Goal: Task Accomplishment & Management: Manage account settings

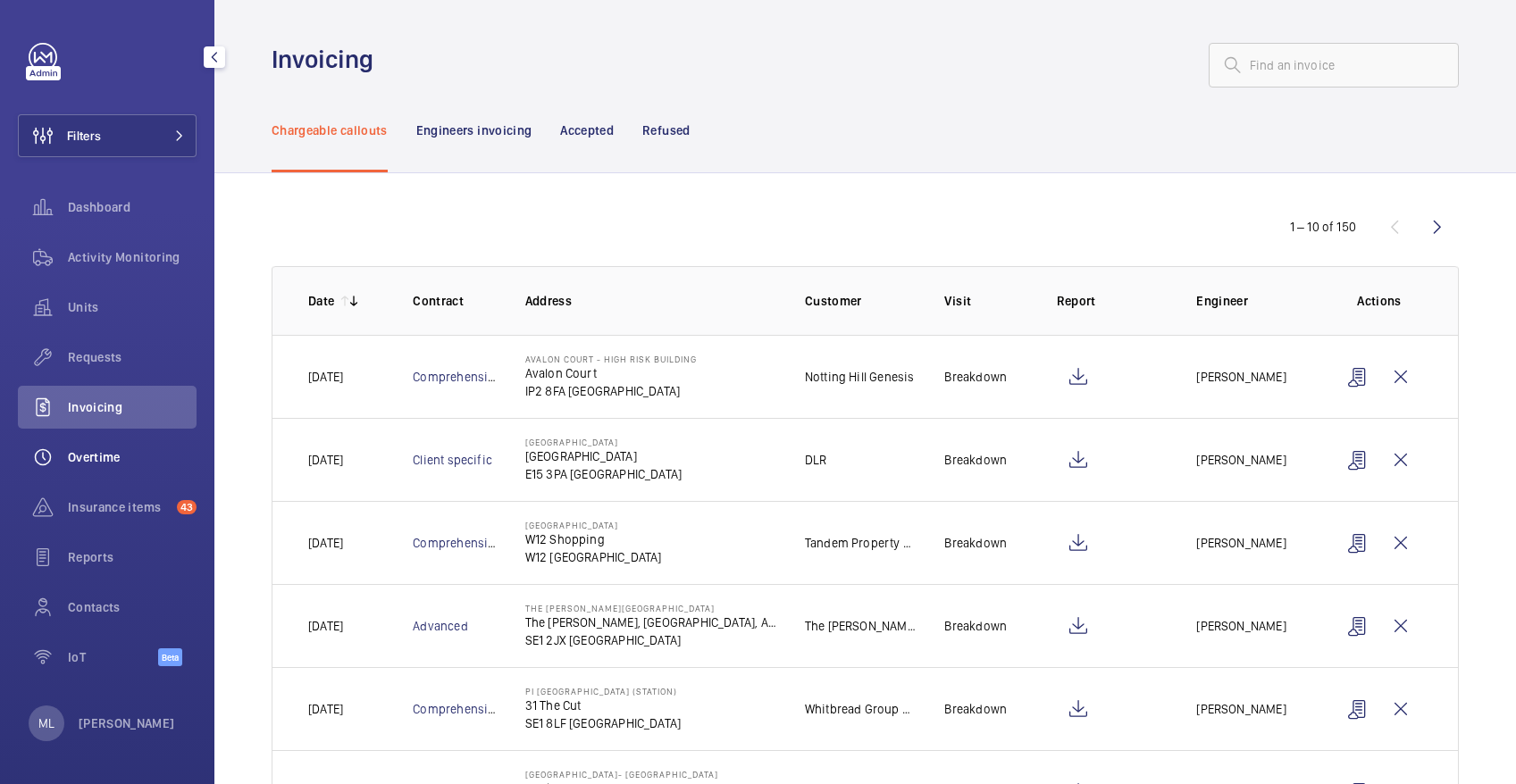
click at [106, 459] on span "Overtime" at bounding box center [132, 457] width 129 height 18
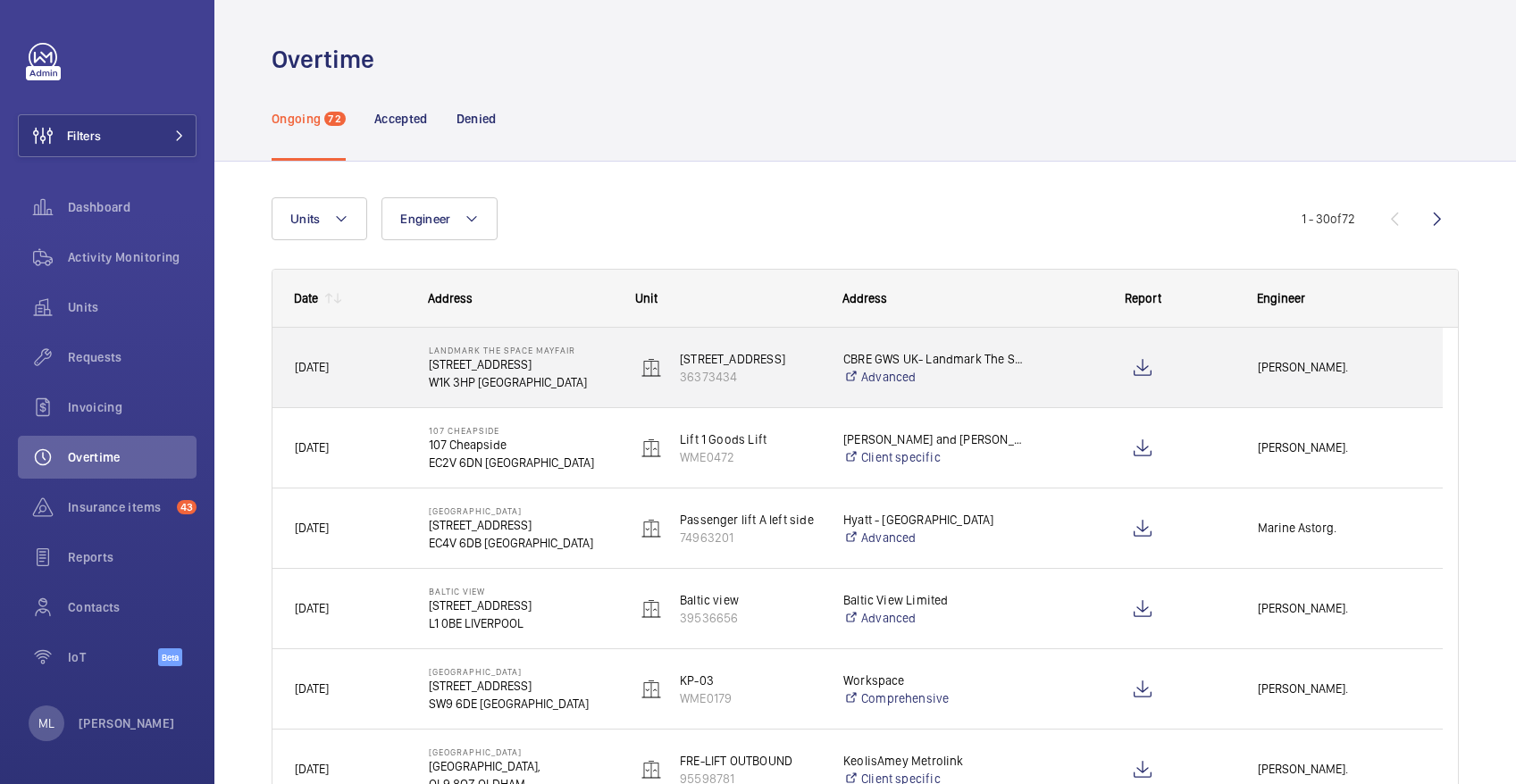
click at [1351, 372] on span "[PERSON_NAME]." at bounding box center [1339, 368] width 163 height 21
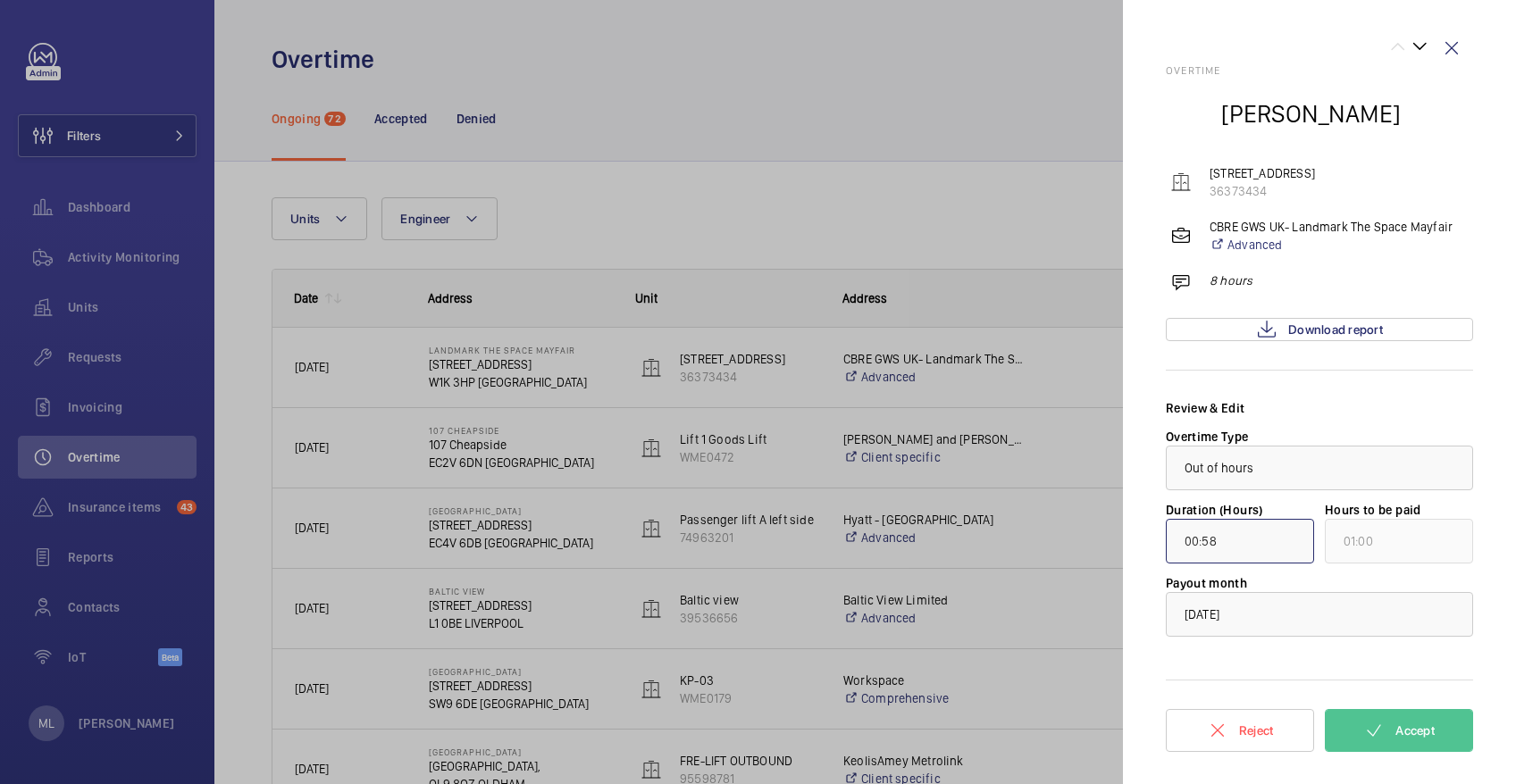
click at [1244, 548] on input "00:58" at bounding box center [1240, 541] width 149 height 45
click at [1232, 282] on p "8 hours" at bounding box center [1231, 280] width 43 height 18
click at [566, 623] on div at bounding box center [758, 392] width 1516 height 784
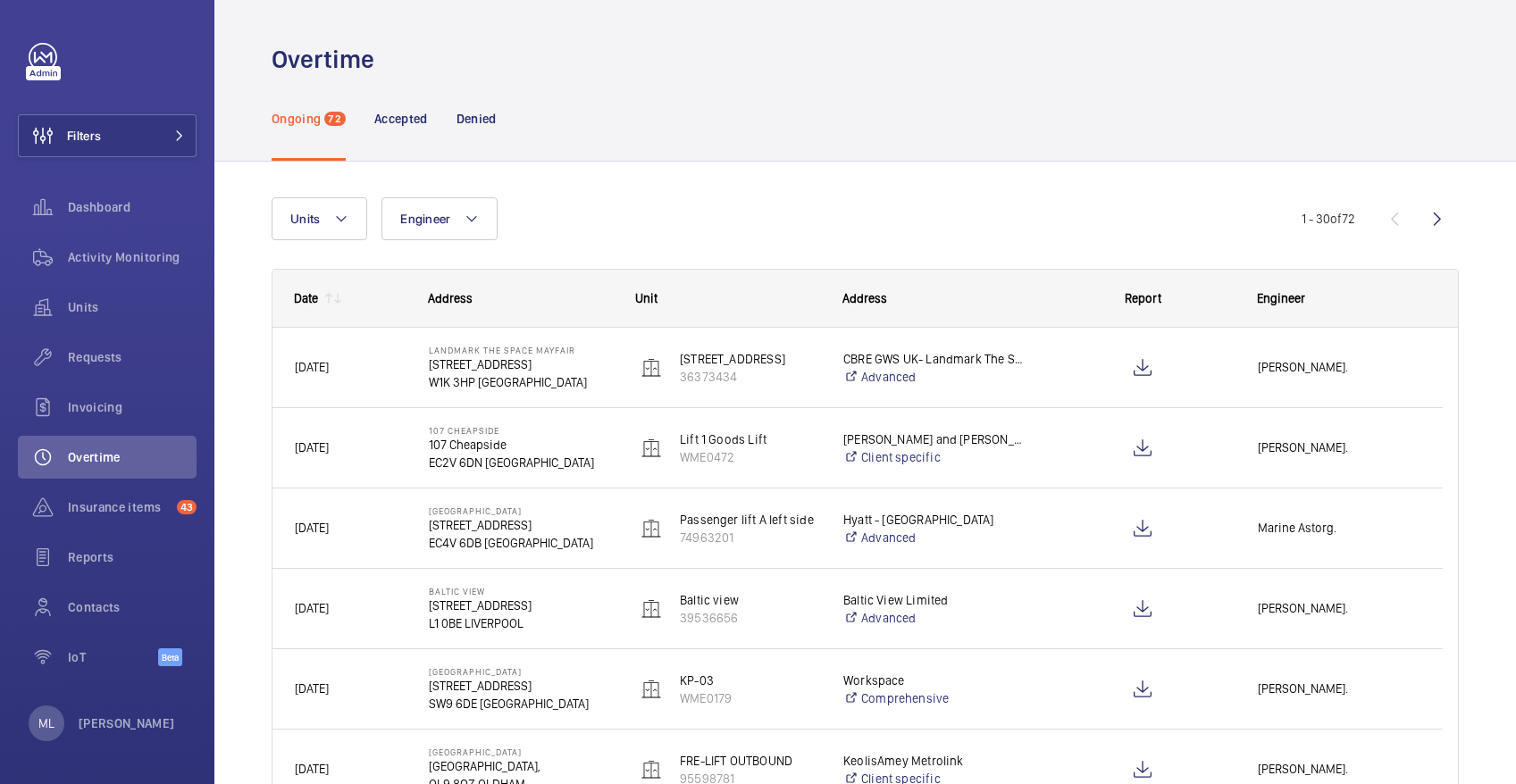
click at [507, 616] on mat-sidenav-container "Filters Dashboard Activity Monitoring Units Requests Invoicing Overtime Insuran…" at bounding box center [758, 392] width 1516 height 784
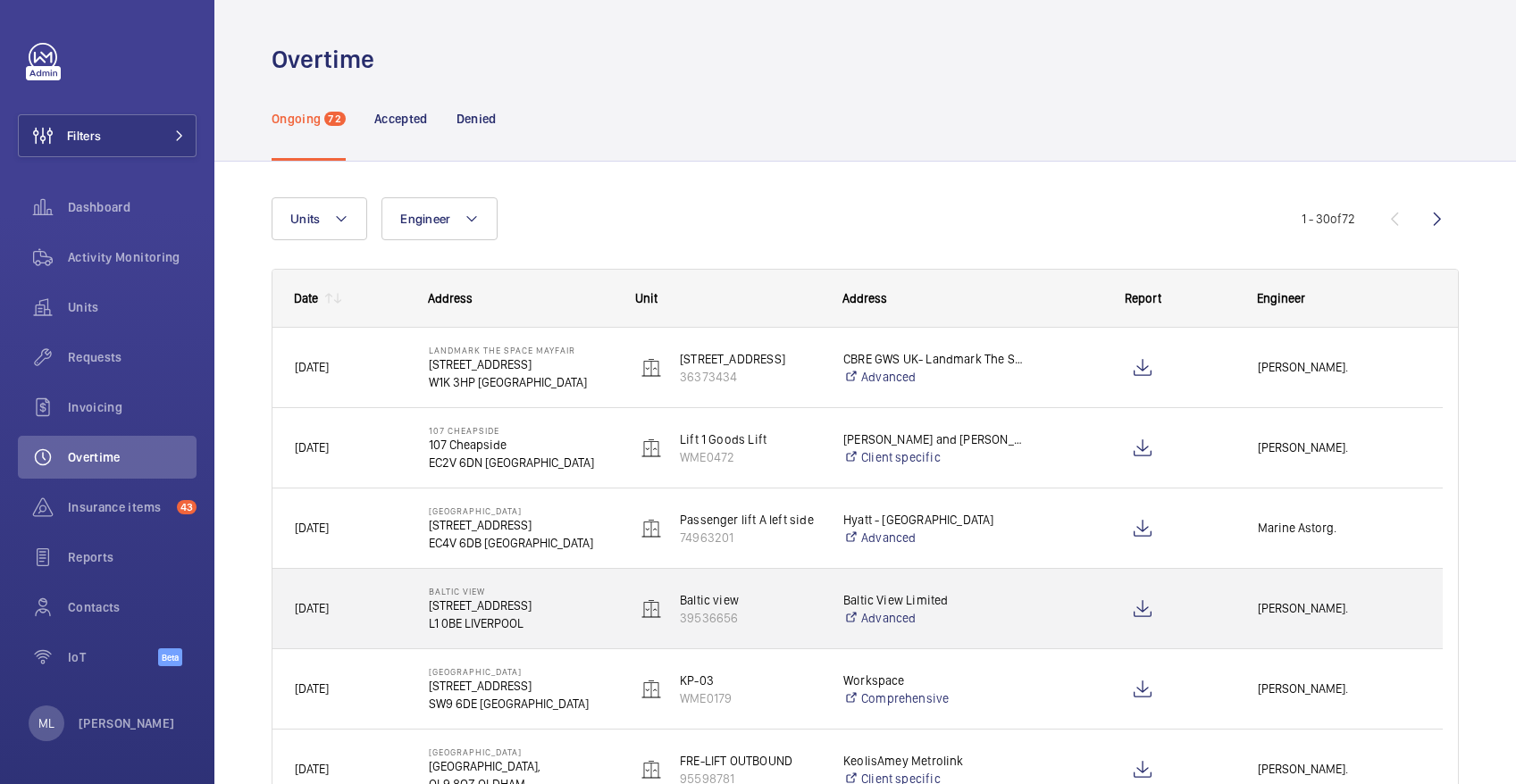
click at [507, 616] on p "L1 0BE LIVERPOOL" at bounding box center [521, 623] width 184 height 18
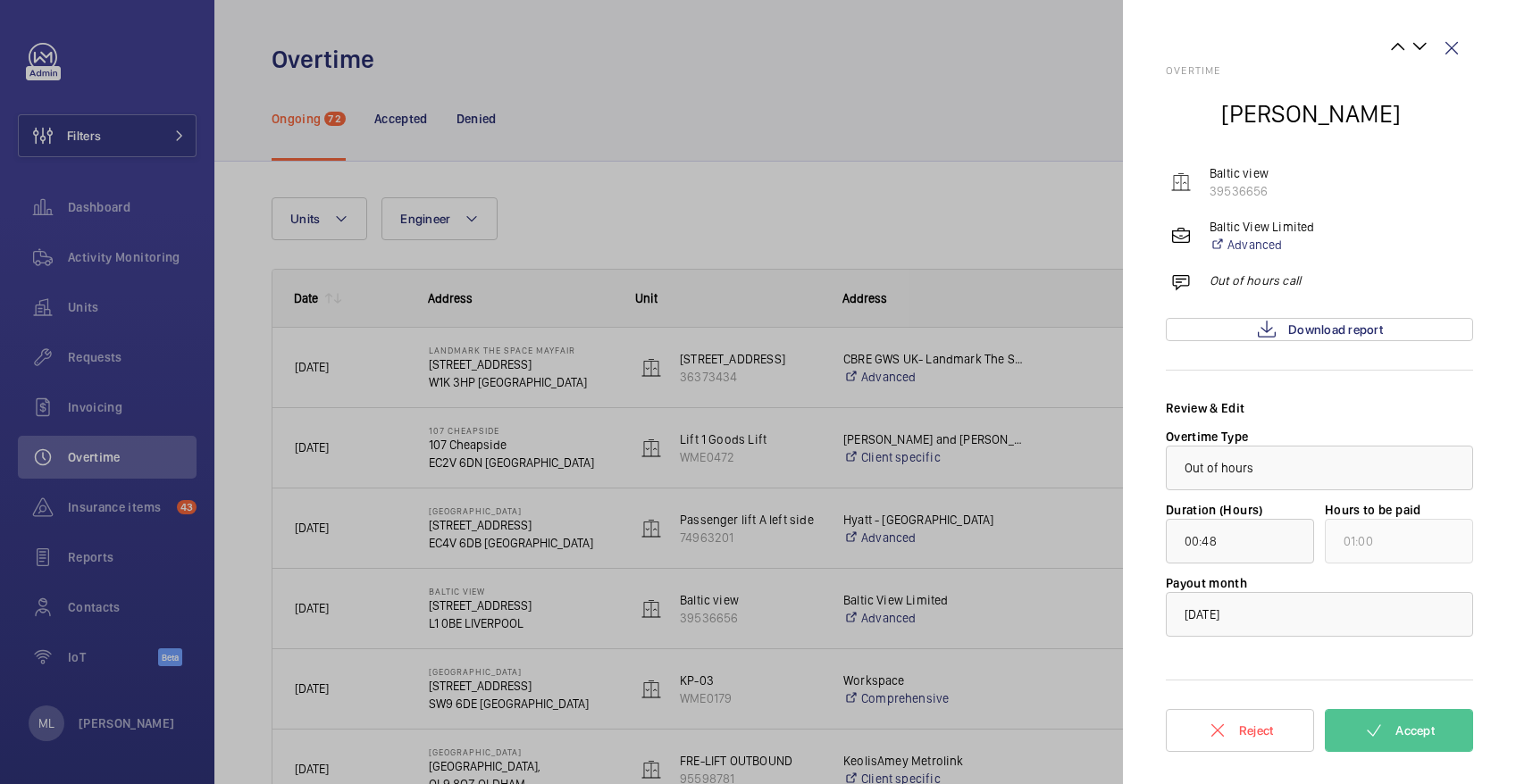
click at [504, 698] on div at bounding box center [758, 392] width 1516 height 784
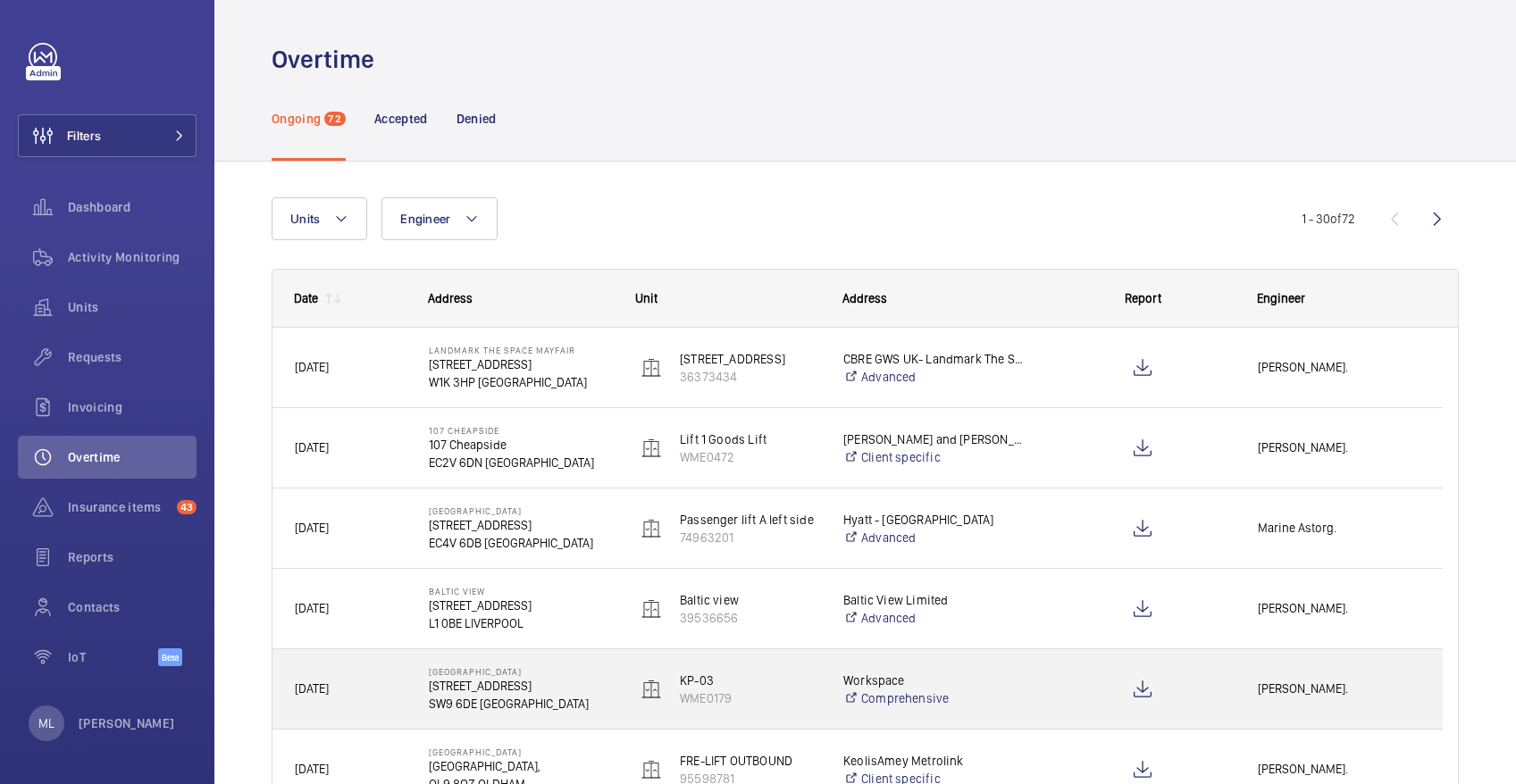
click at [504, 698] on mat-sidenav-container "Filters Dashboard Activity Monitoring Units Requests Invoicing Overtime Insuran…" at bounding box center [758, 392] width 1516 height 784
click at [504, 698] on p "SW9 6DE [GEOGRAPHIC_DATA]" at bounding box center [521, 703] width 184 height 18
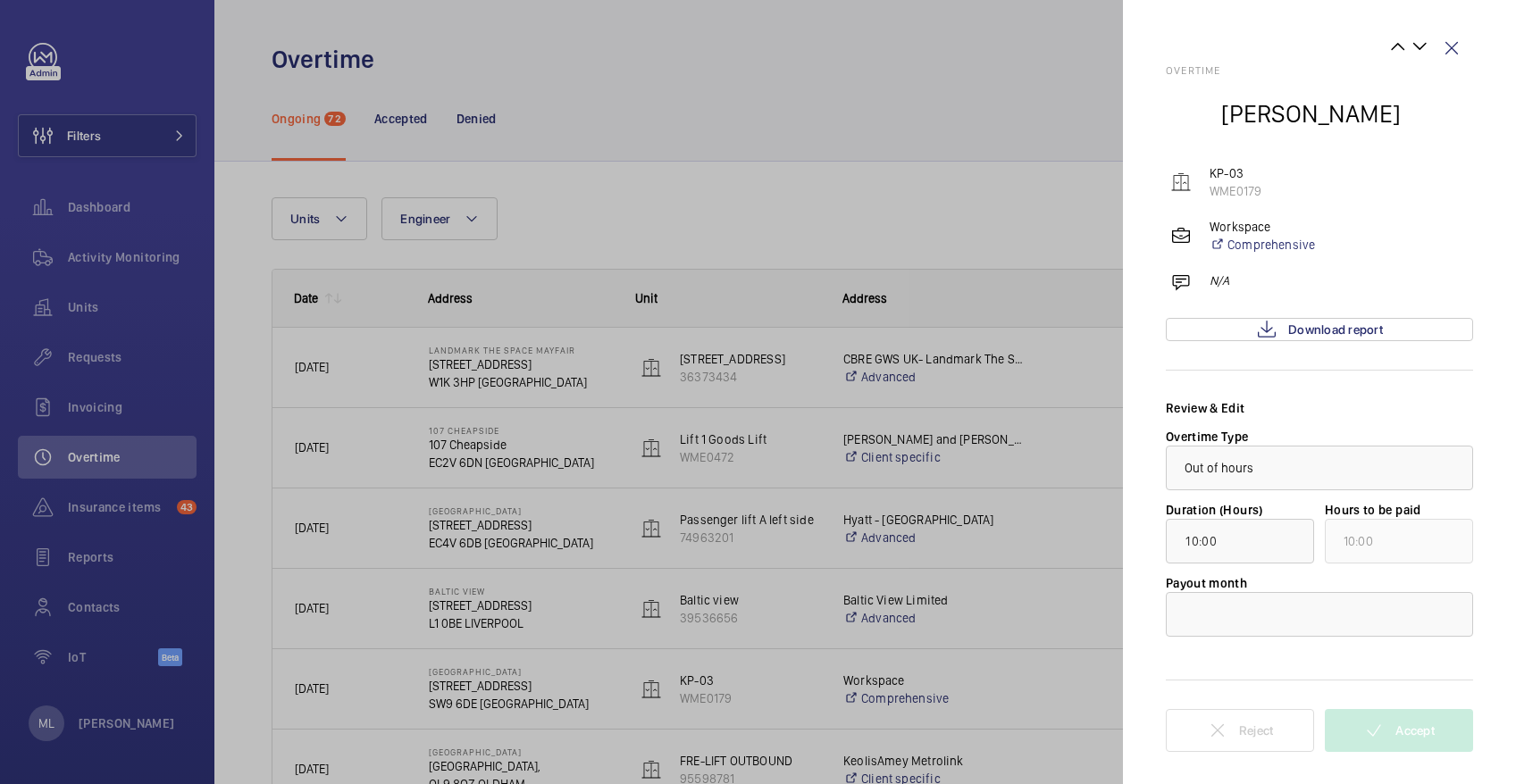
click at [507, 713] on div at bounding box center [758, 392] width 1516 height 784
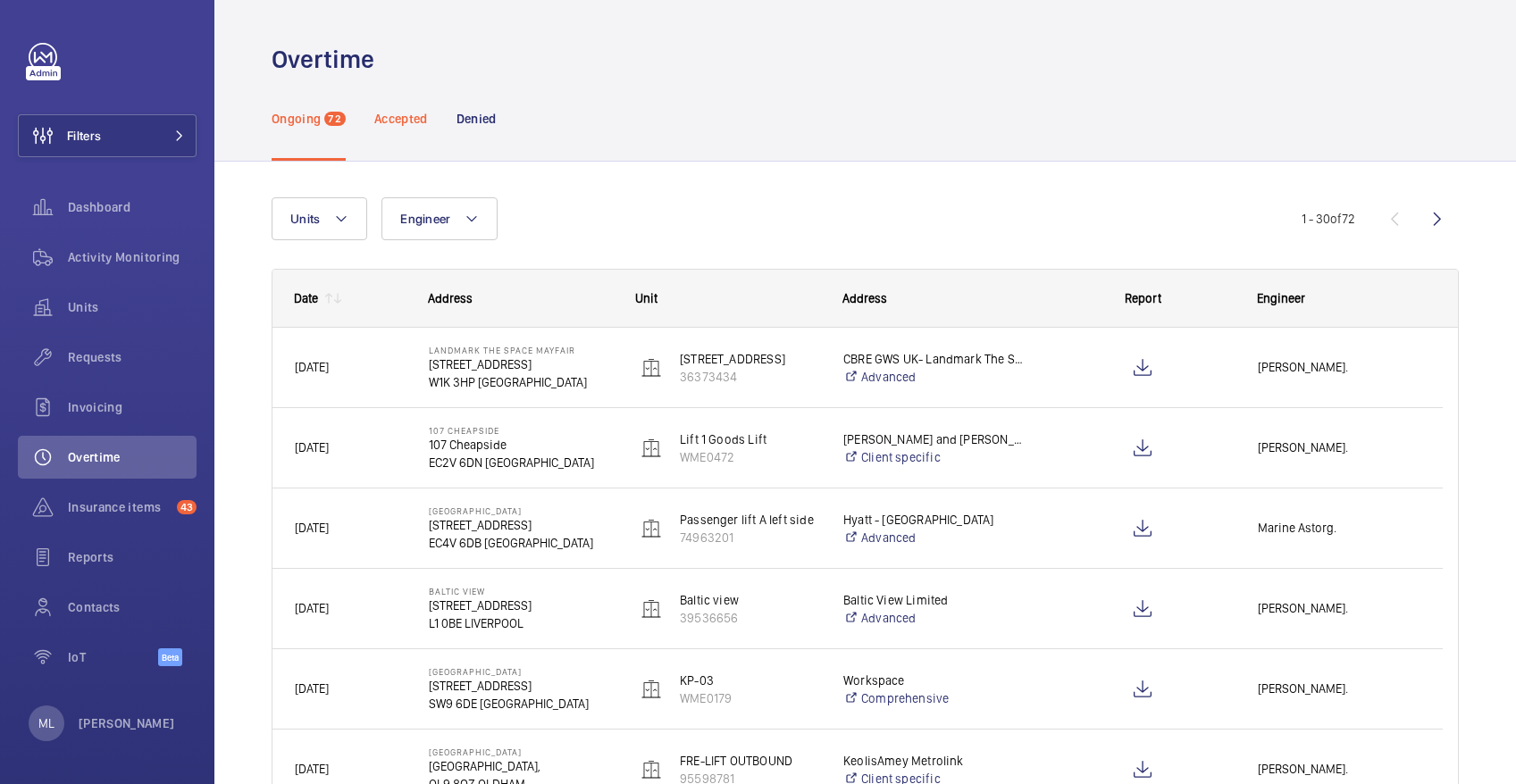
click at [403, 125] on p "Accepted" at bounding box center [401, 118] width 54 height 18
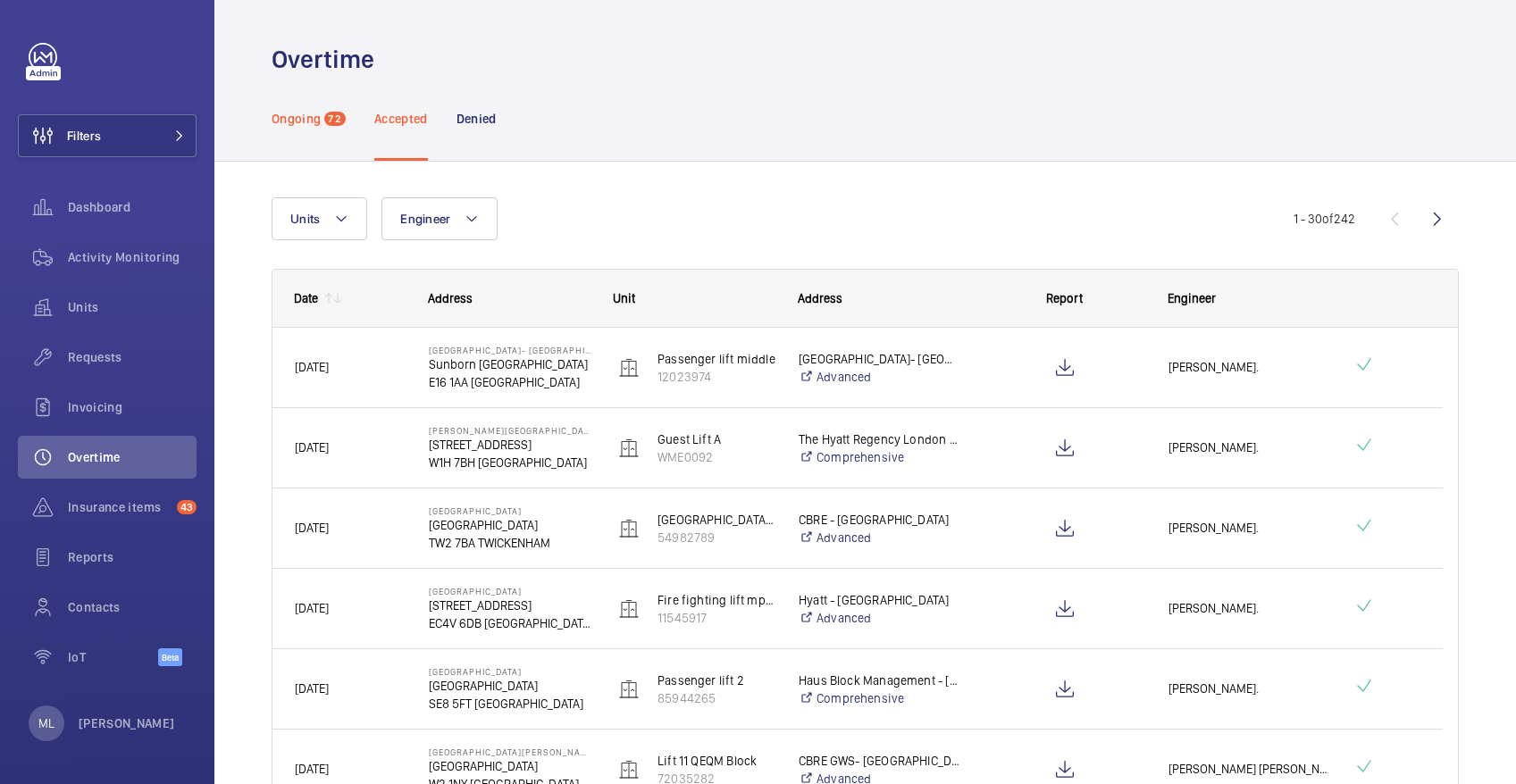
click at [308, 125] on p "Ongoing" at bounding box center [296, 118] width 49 height 18
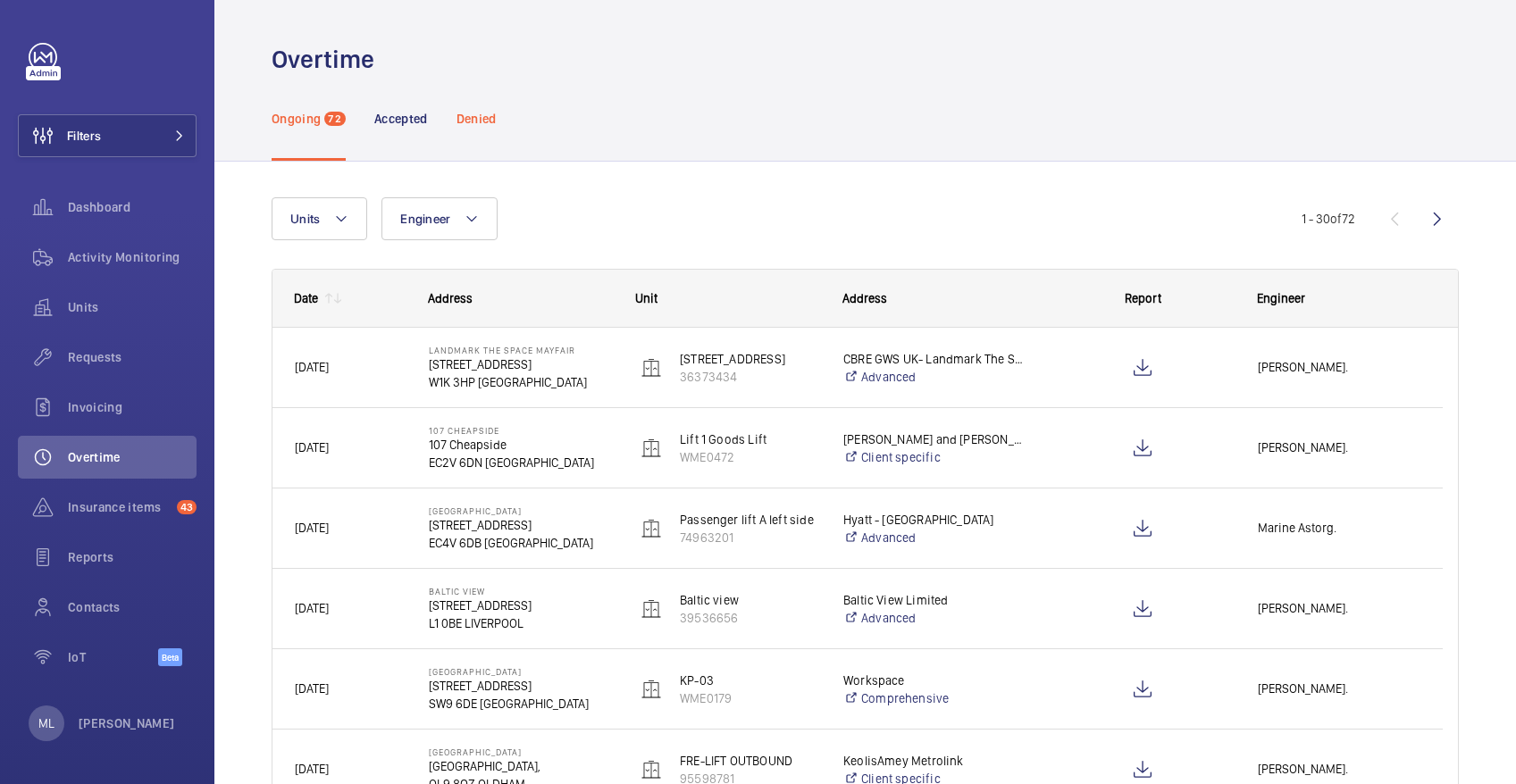
click at [488, 124] on p "Denied" at bounding box center [476, 118] width 40 height 18
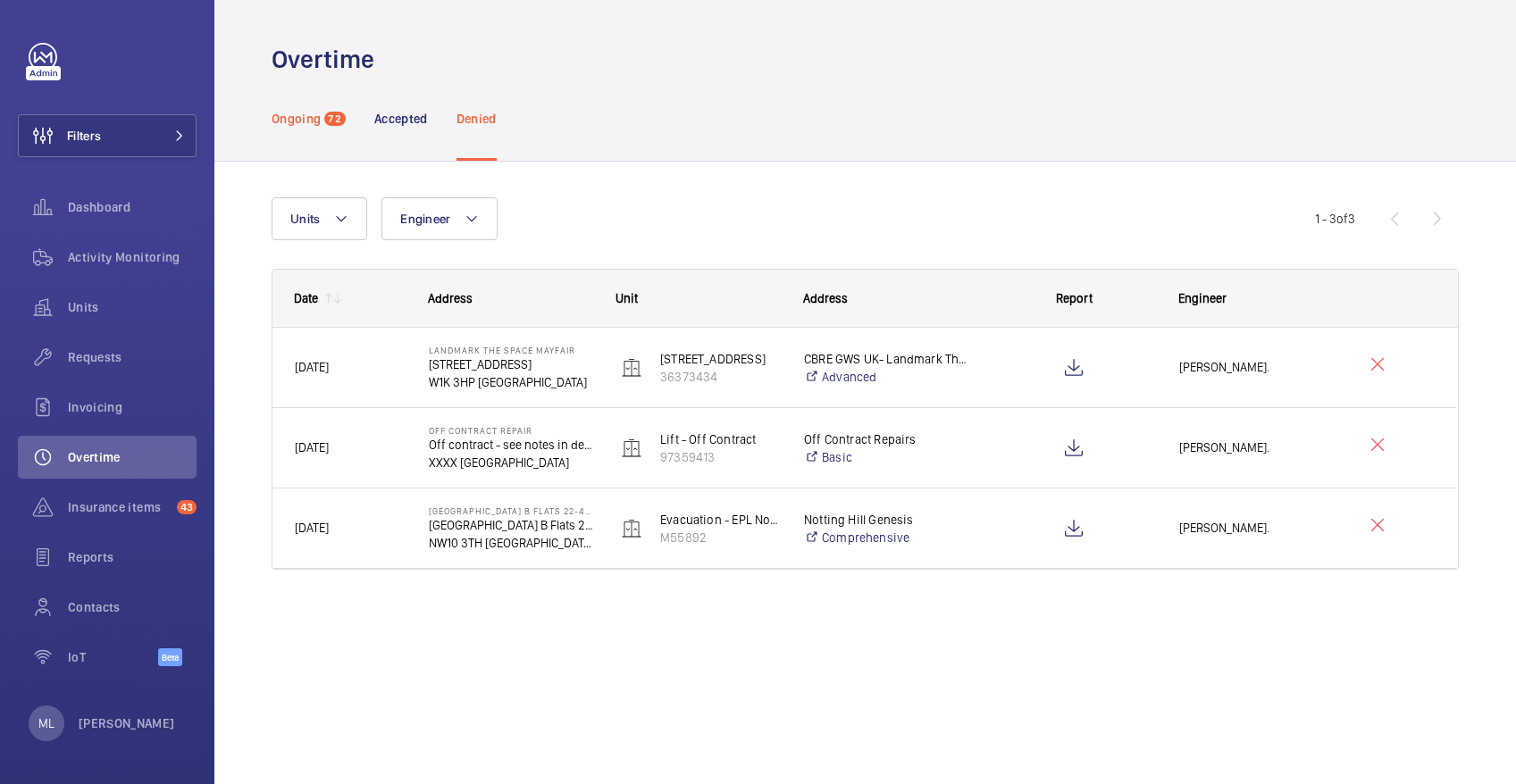
click at [289, 106] on div "Ongoing 72" at bounding box center [308, 118] width 74 height 85
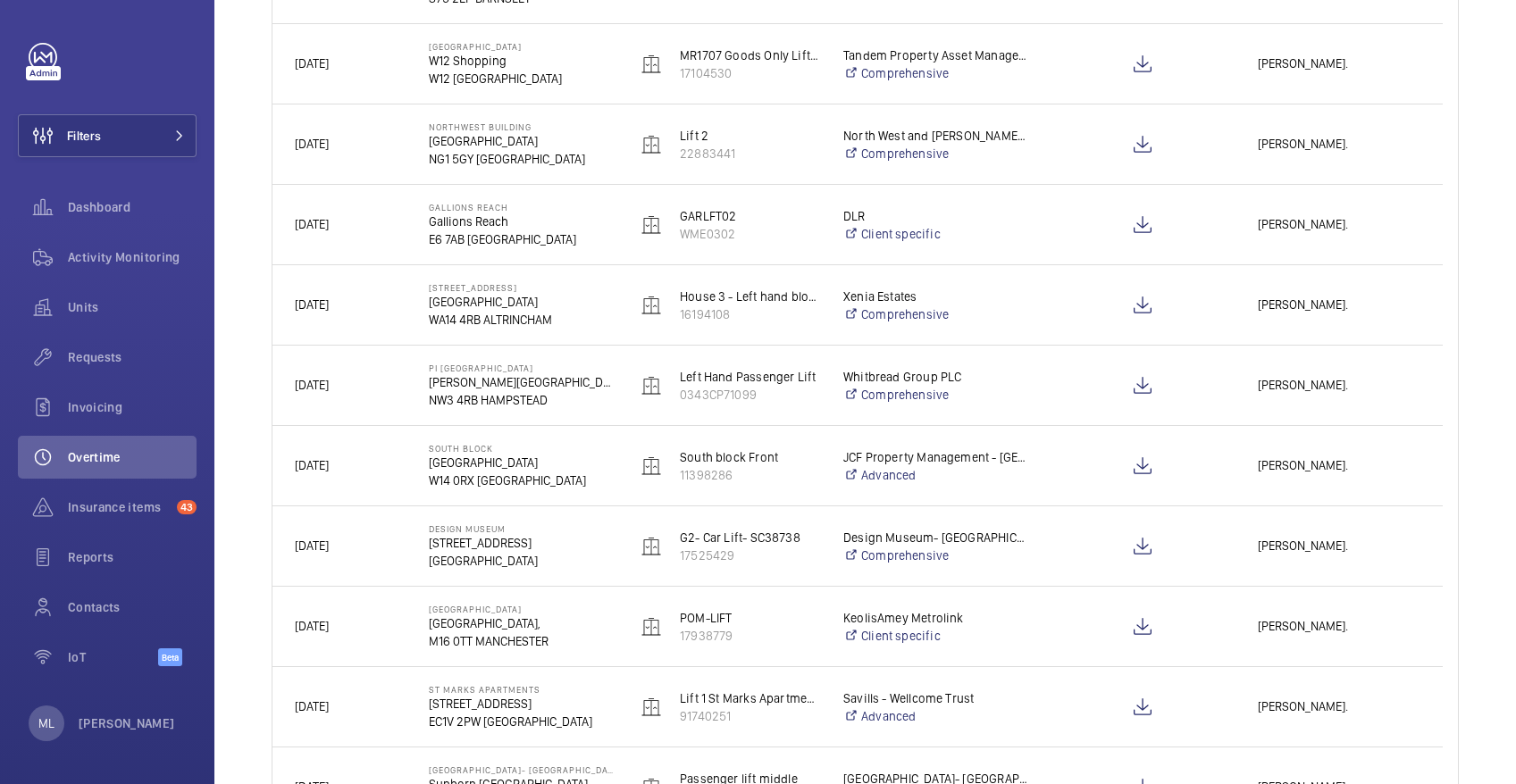
scroll to position [1021, 0]
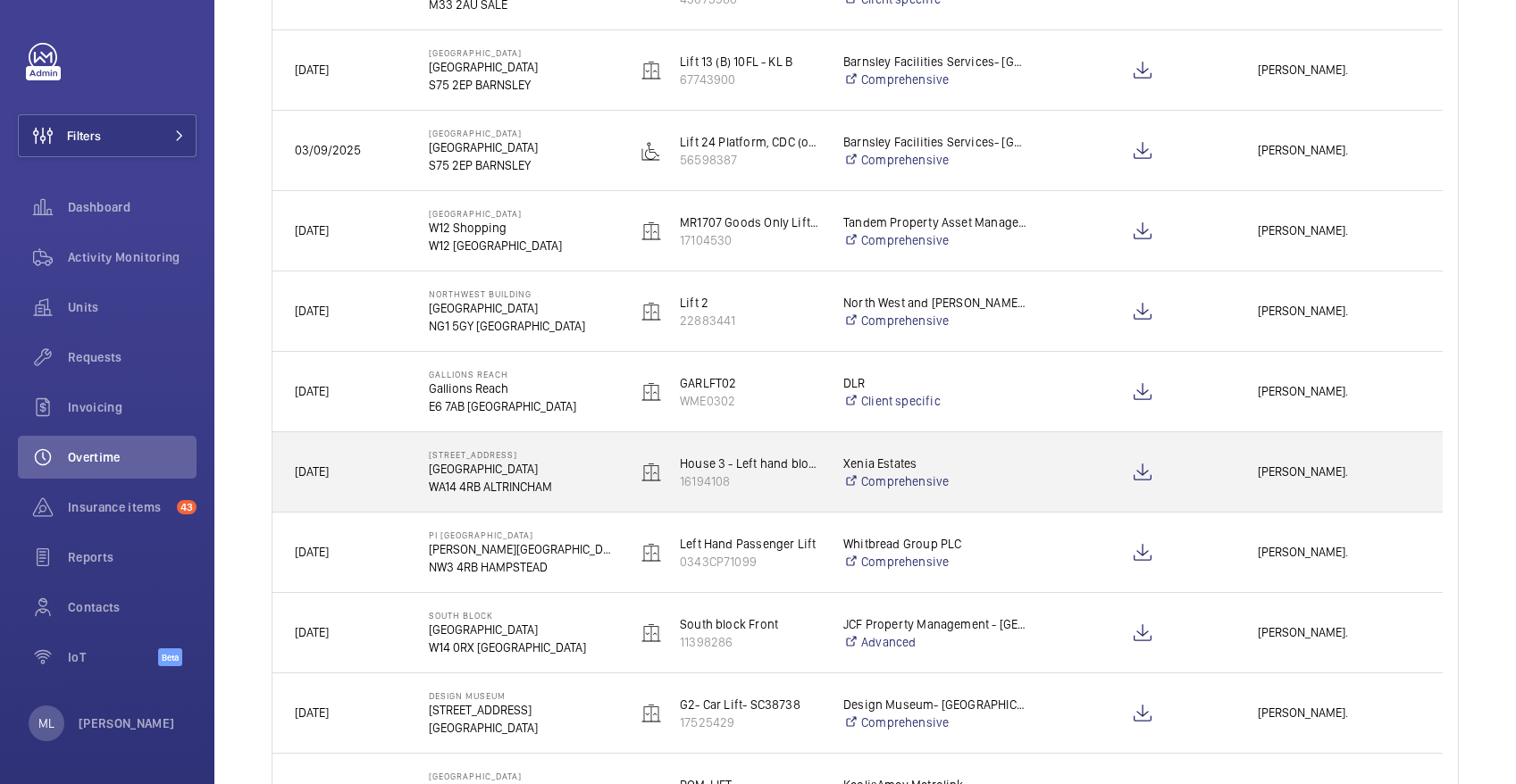
click at [482, 474] on p "[GEOGRAPHIC_DATA]" at bounding box center [521, 468] width 184 height 18
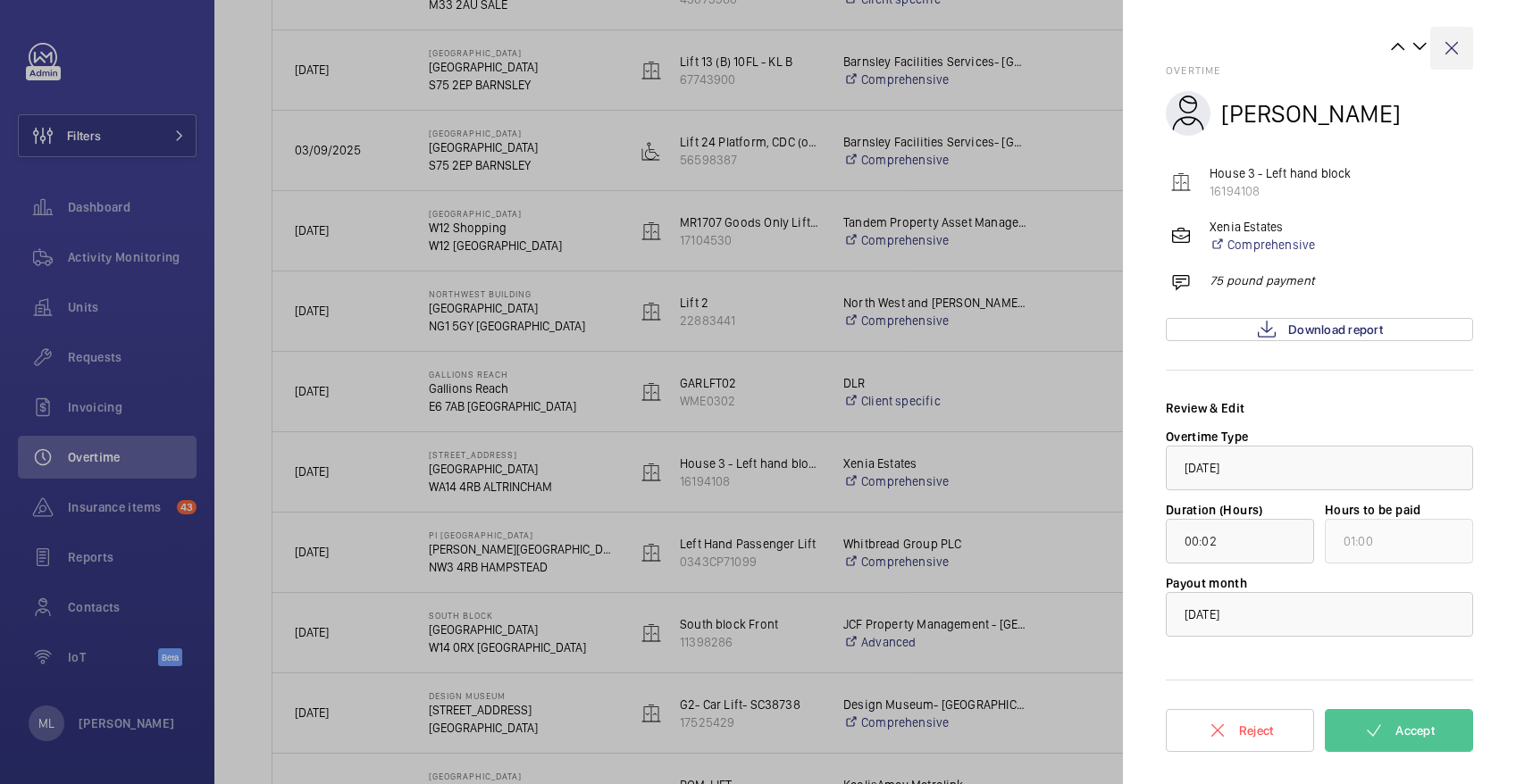
click at [1457, 46] on wm-front-icon-button at bounding box center [1452, 49] width 43 height 43
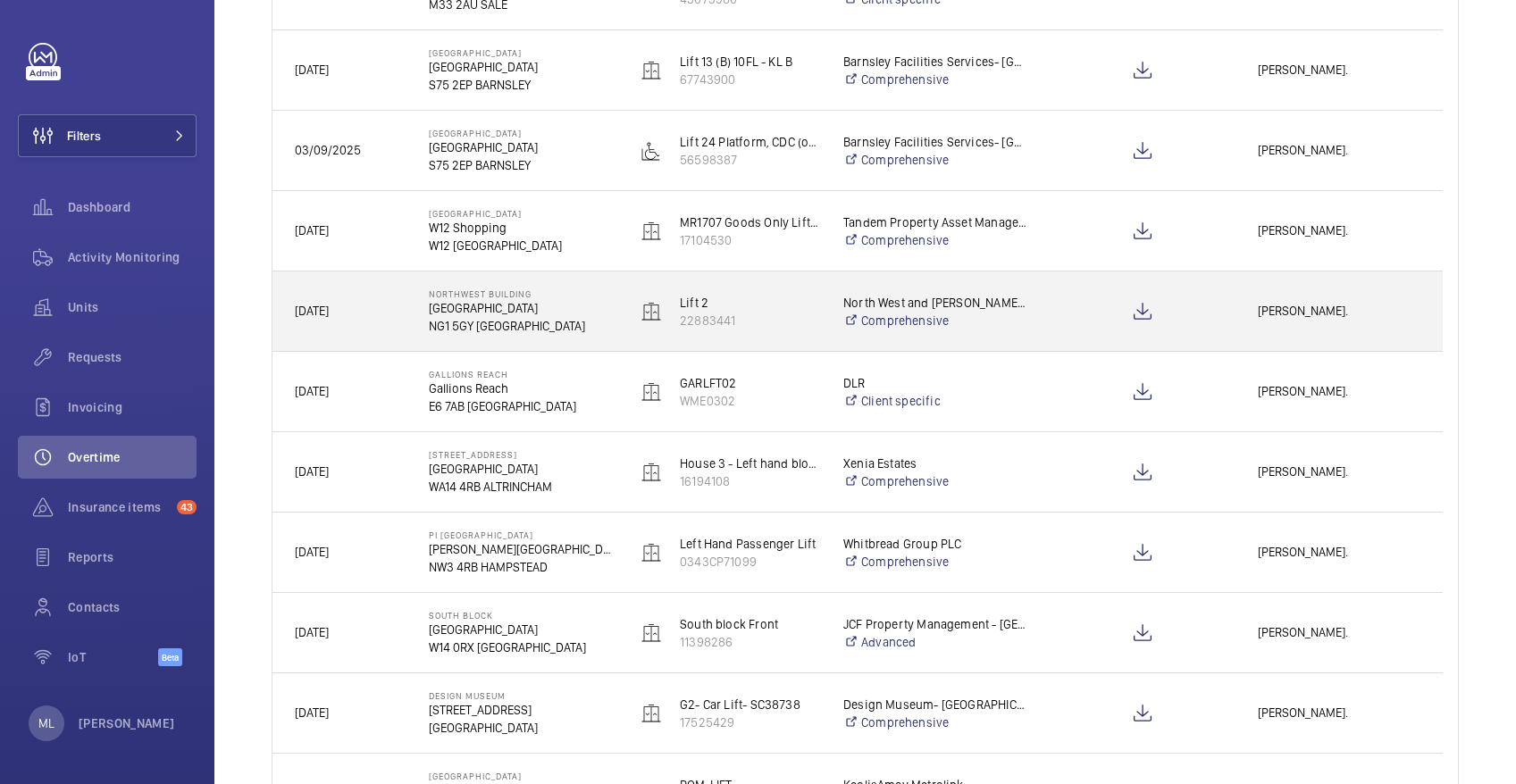
click at [1238, 309] on div "[PERSON_NAME]." at bounding box center [1339, 311] width 206 height 56
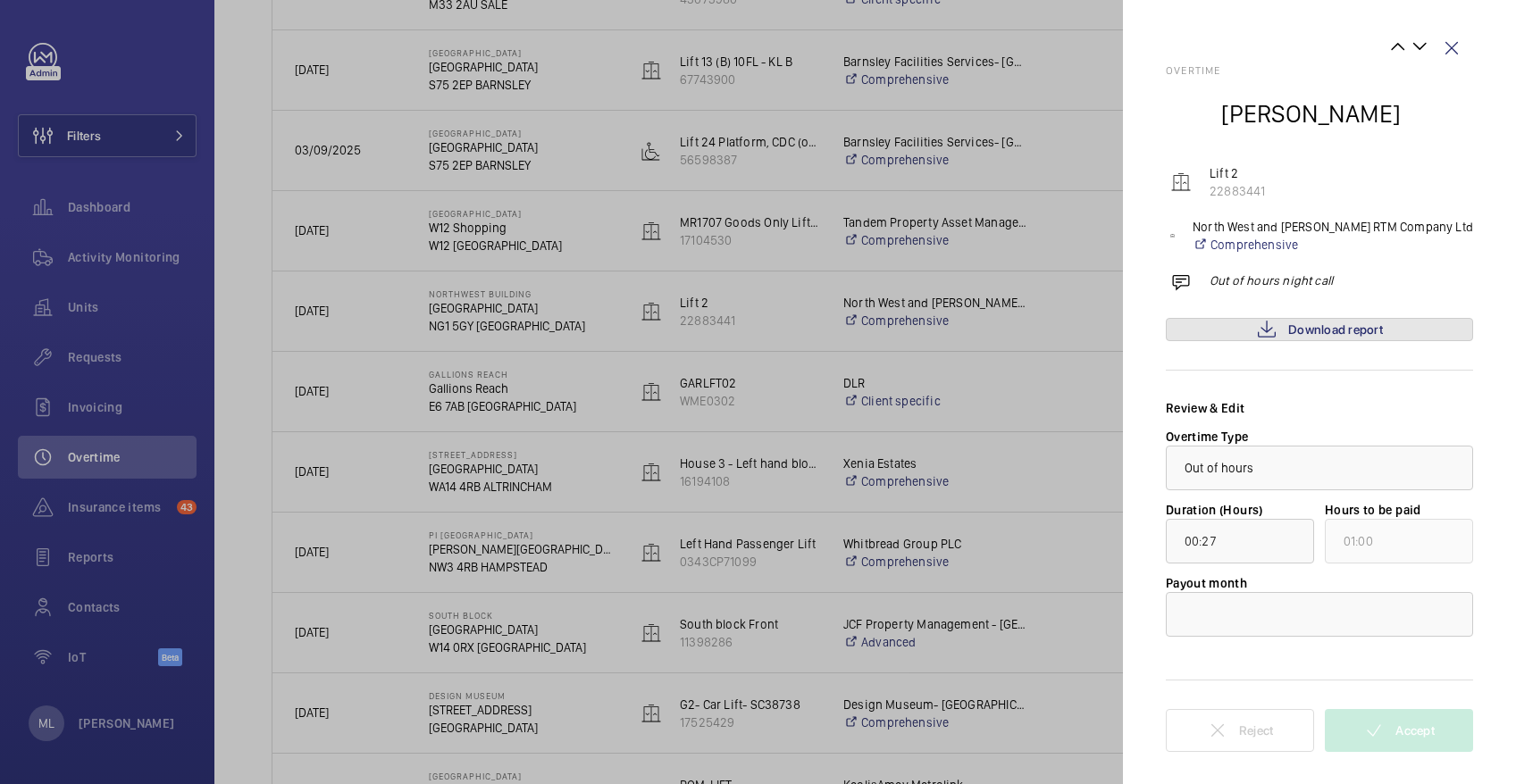
click at [1308, 327] on span "Download report" at bounding box center [1335, 329] width 95 height 14
